Goal: Navigation & Orientation: Find specific page/section

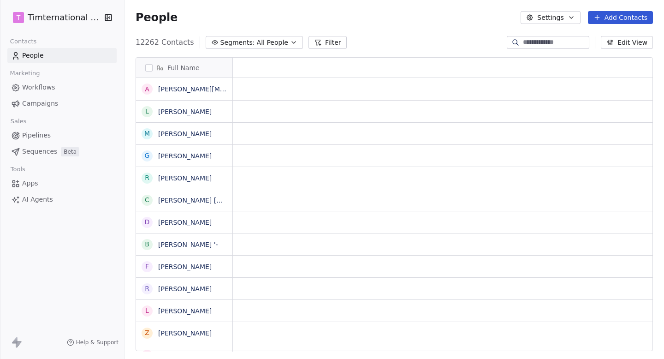
scroll to position [316, 540]
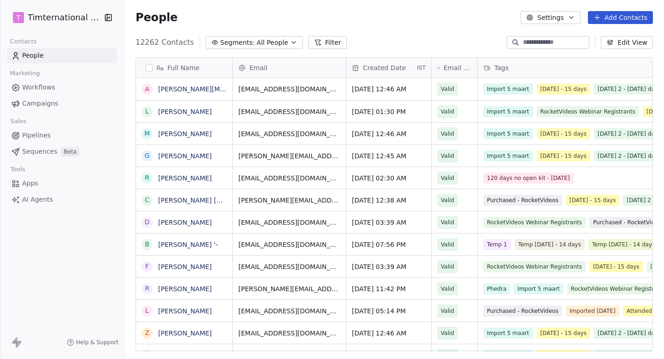
click at [27, 187] on span "Apps" at bounding box center [30, 183] width 16 height 10
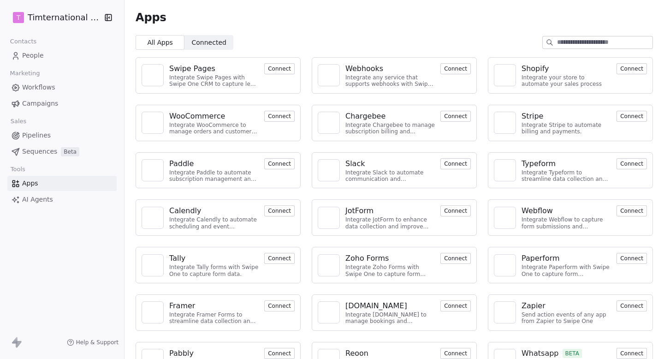
scroll to position [26, 0]
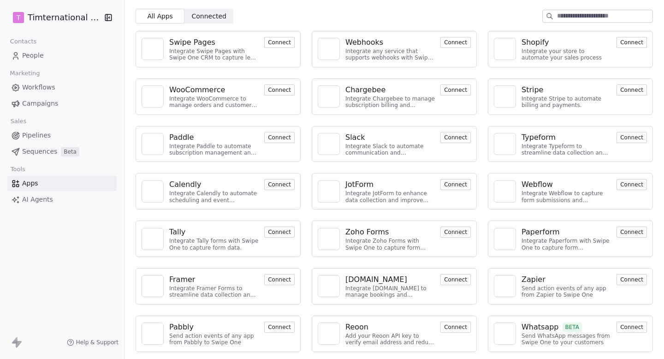
click at [85, 18] on html "T Timternational B.V. Contacts People Marketing Workflows Campaigns Sales Pipel…" at bounding box center [332, 179] width 664 height 359
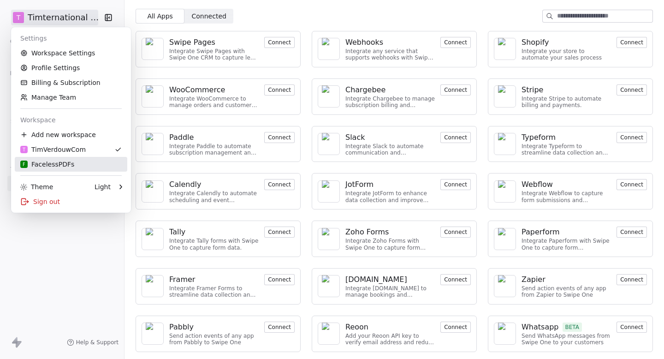
click at [61, 163] on div "F FacelessPDFs" at bounding box center [47, 164] width 54 height 9
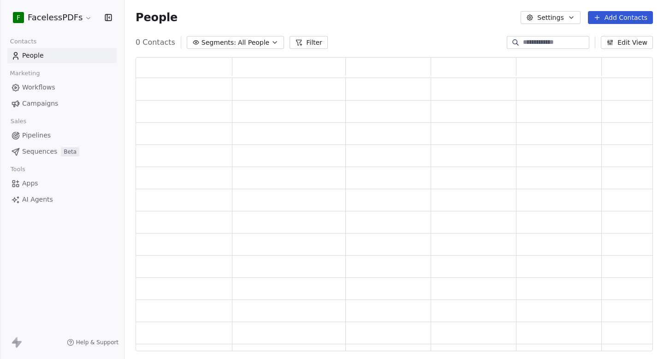
scroll to position [294, 517]
click at [48, 186] on link "Apps" at bounding box center [61, 183] width 109 height 15
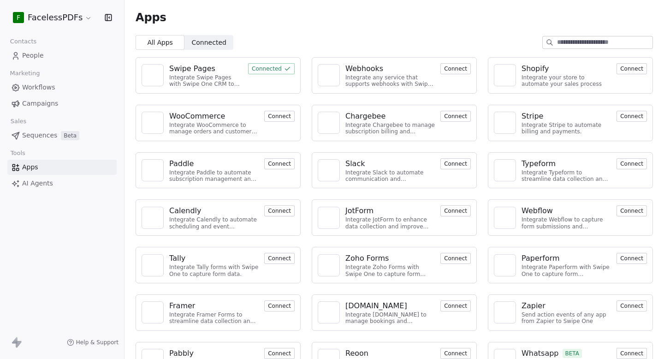
scroll to position [26, 0]
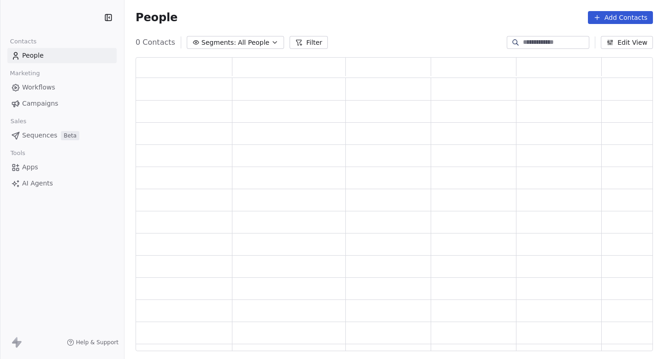
scroll to position [294, 517]
